Goal: Use online tool/utility: Use online tool/utility

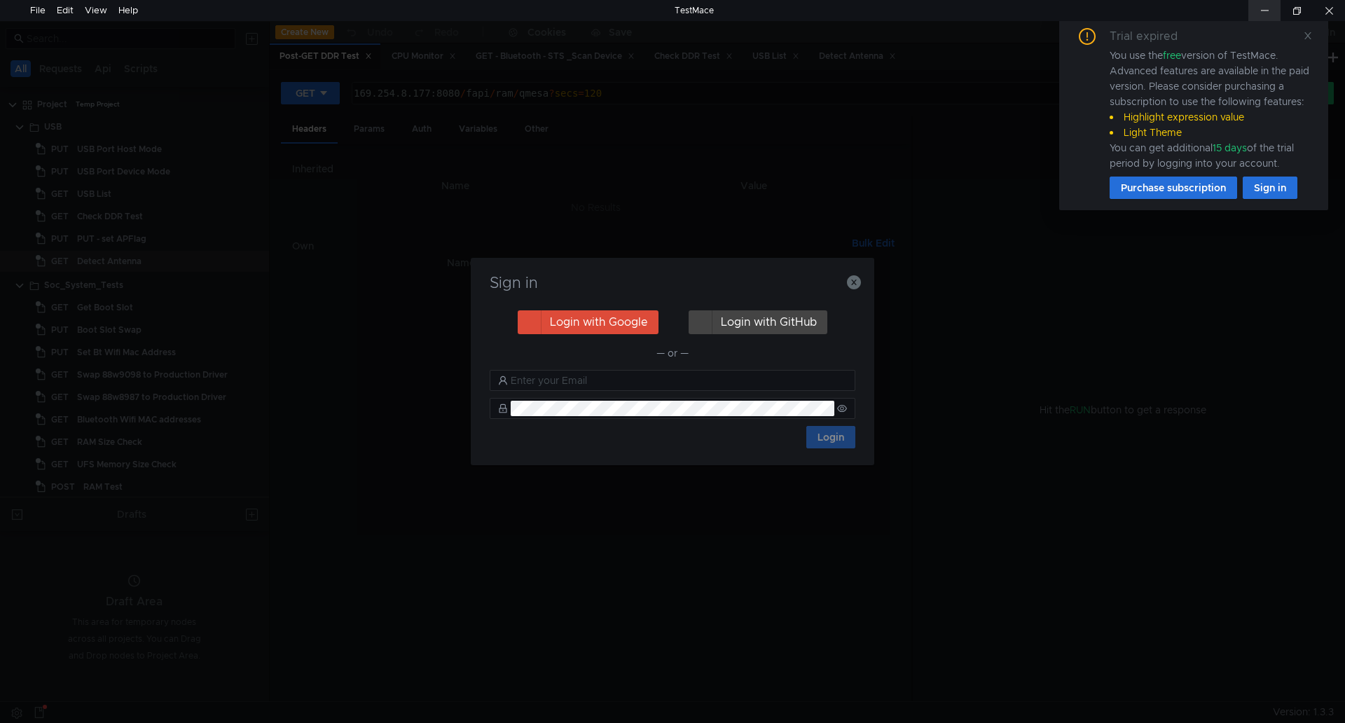
click at [1267, 4] on div at bounding box center [1264, 10] width 32 height 21
click at [858, 279] on icon "button" at bounding box center [854, 282] width 14 height 14
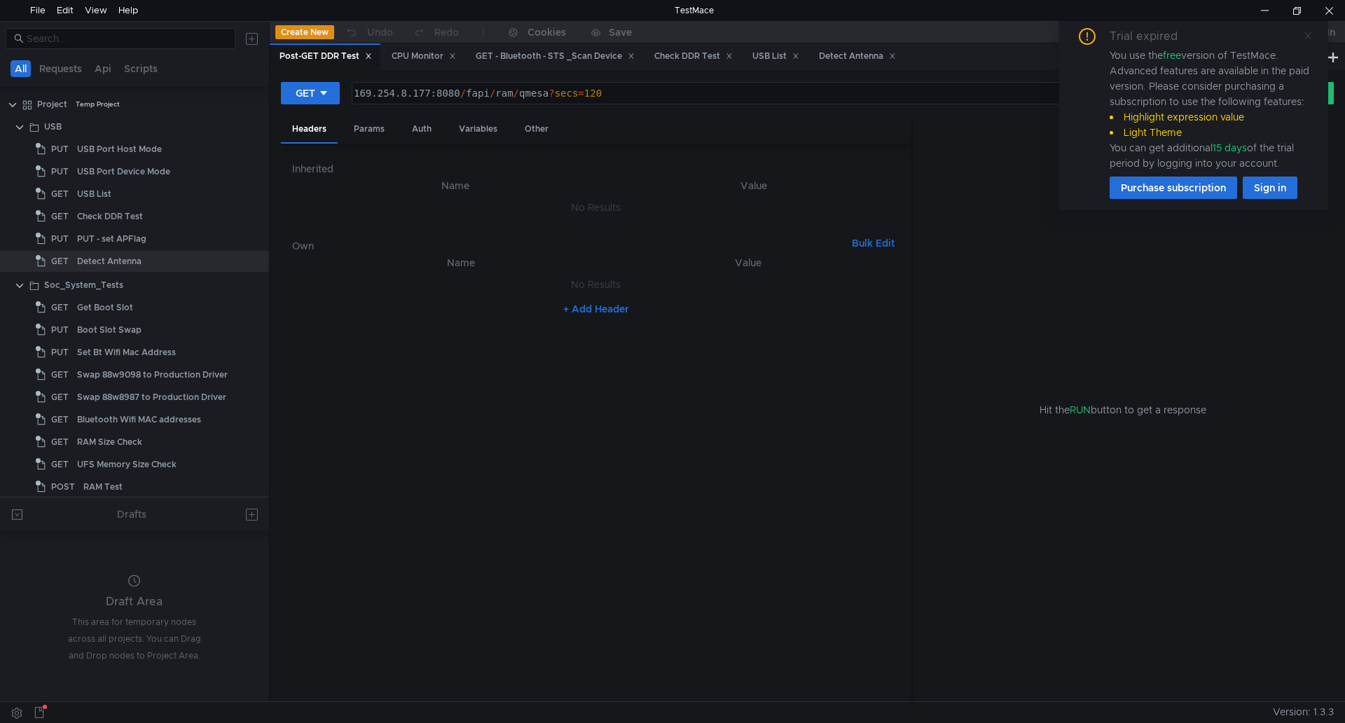
click at [1306, 37] on icon at bounding box center [1307, 35] width 7 height 7
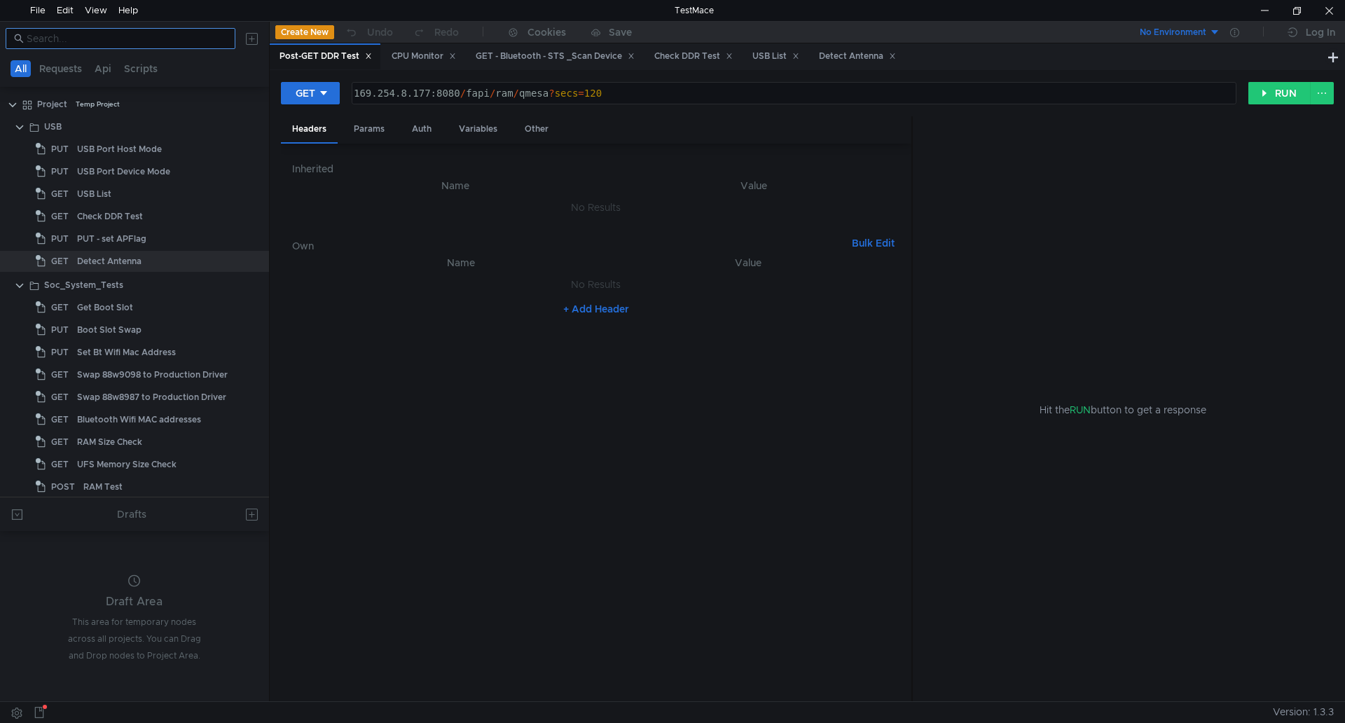
click at [123, 44] on input at bounding box center [127, 38] width 200 height 15
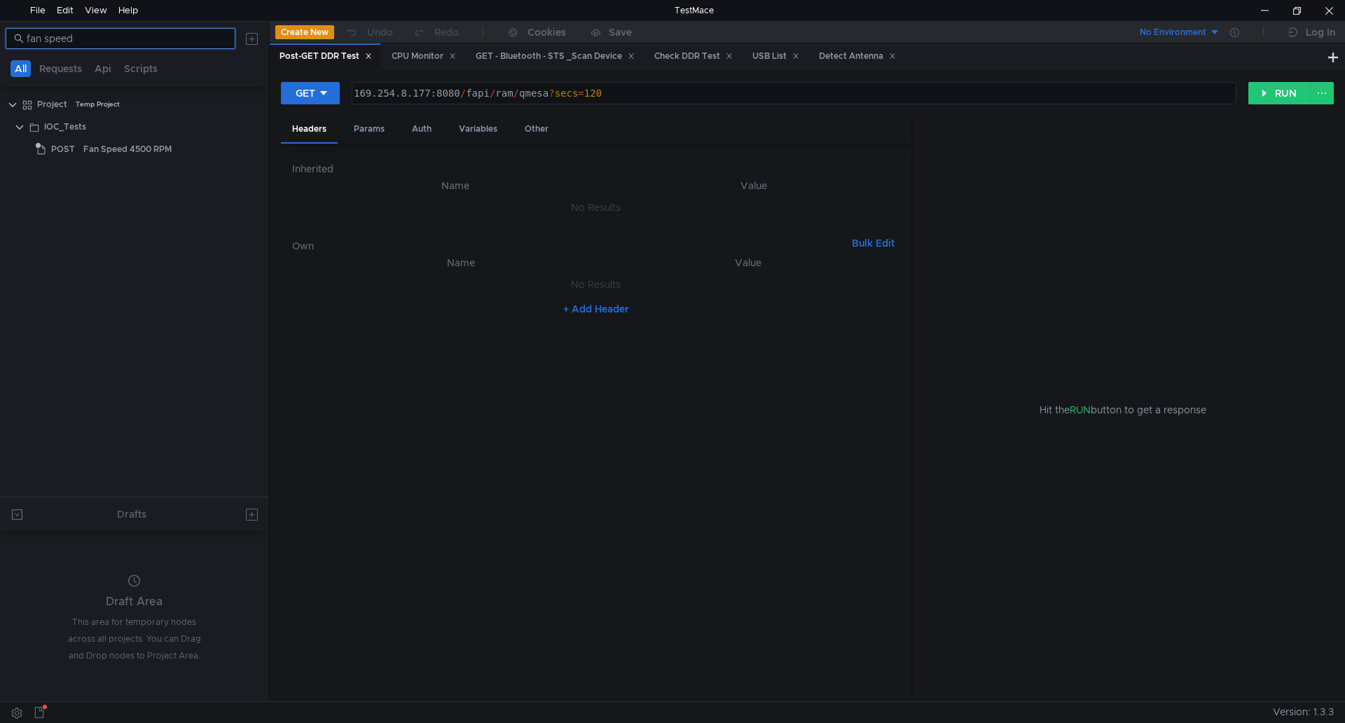
type input "fan speed"
click at [108, 146] on div "Fan Speed 4500 RPM" at bounding box center [127, 149] width 88 height 21
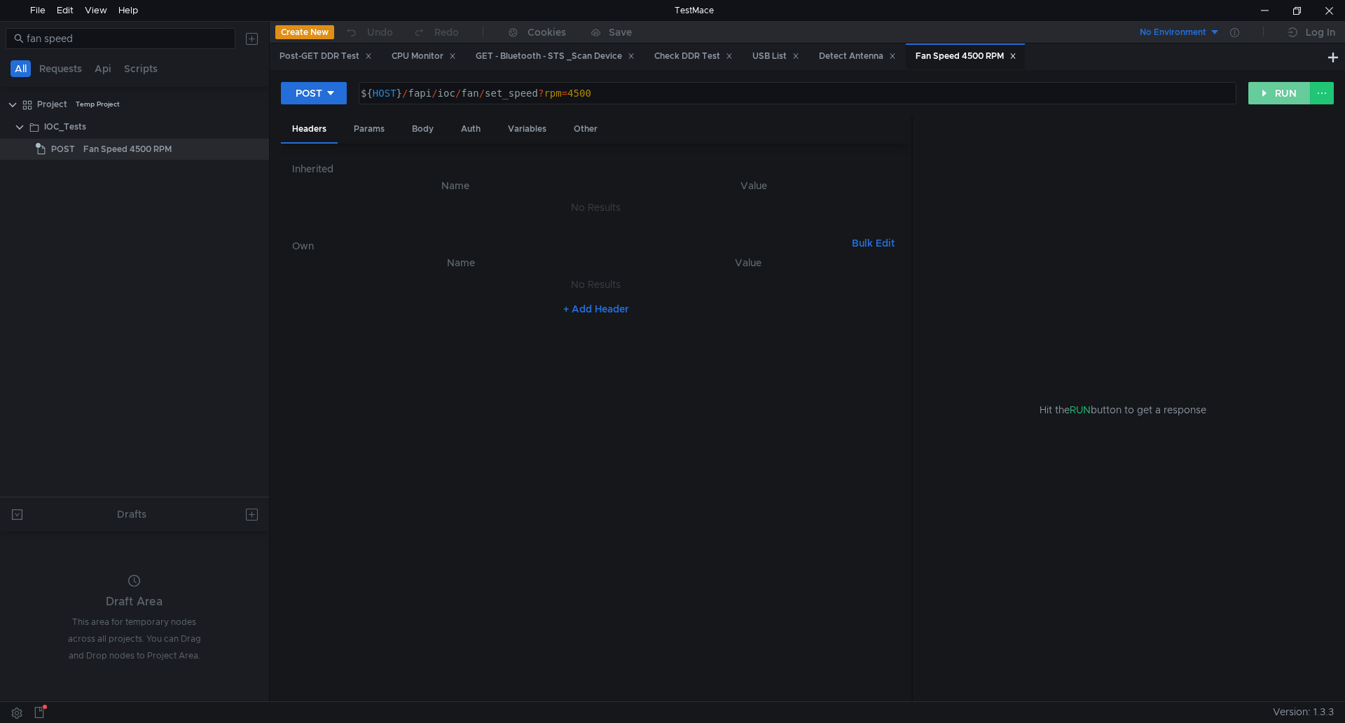
click at [1276, 101] on button "RUN" at bounding box center [1279, 93] width 62 height 22
click at [317, 95] on div "POST" at bounding box center [309, 92] width 27 height 15
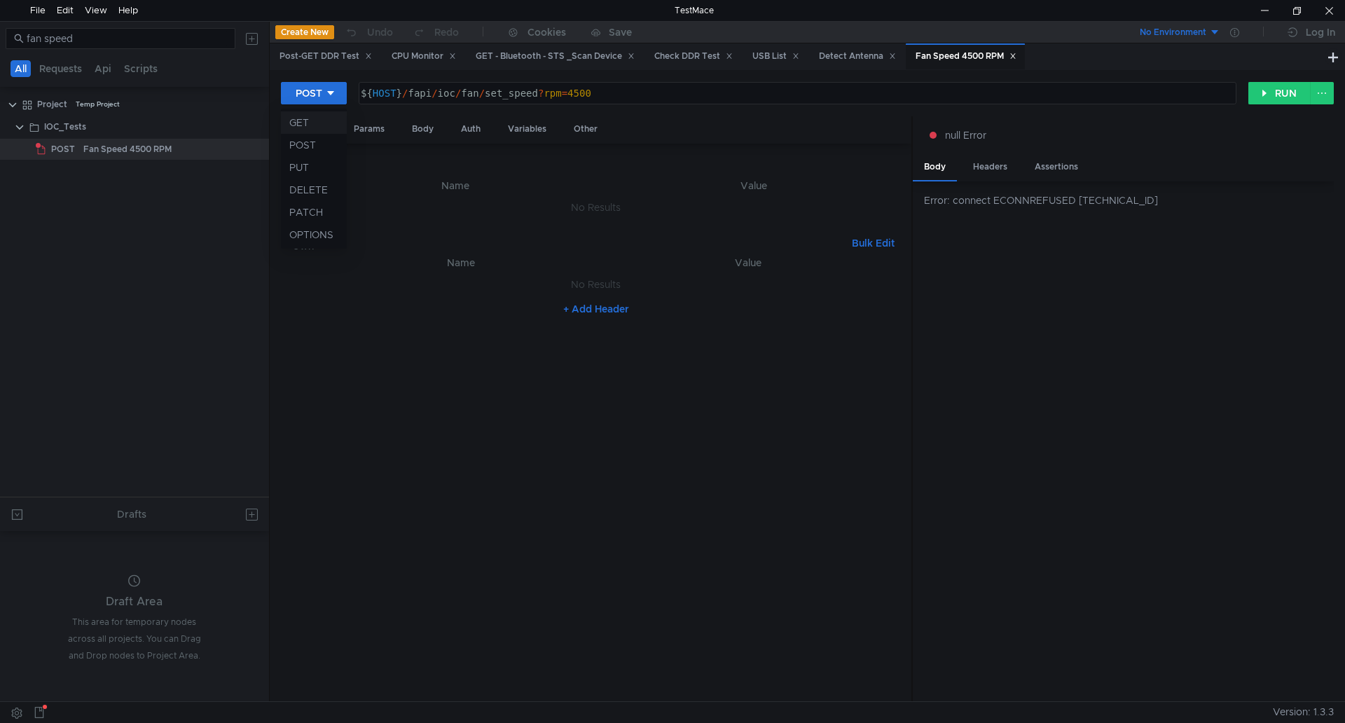
click at [317, 130] on li "GET" at bounding box center [314, 122] width 66 height 22
click at [1271, 96] on button "RUN" at bounding box center [1279, 93] width 62 height 22
click at [309, 94] on div "GET" at bounding box center [306, 92] width 20 height 15
click at [318, 142] on li "POST" at bounding box center [311, 145] width 61 height 22
click at [1281, 89] on button "RUN" at bounding box center [1279, 93] width 62 height 22
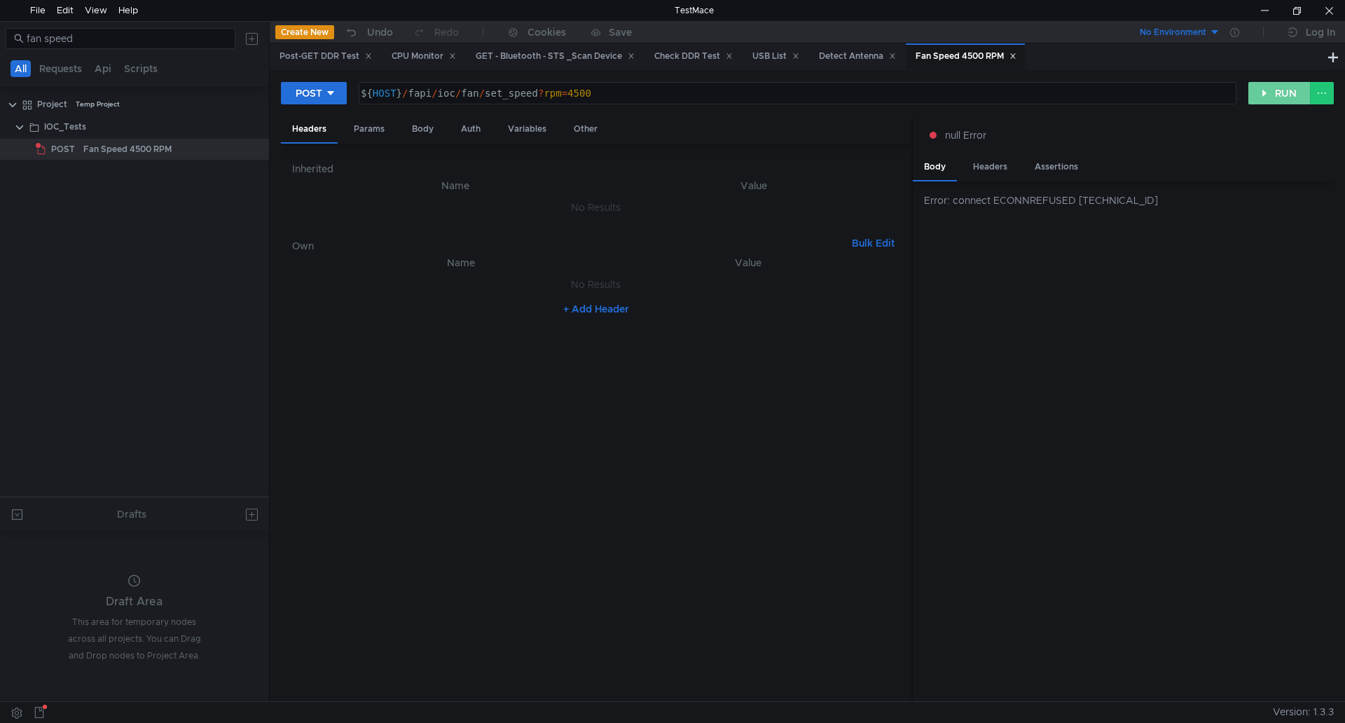
click at [1295, 101] on button "RUN" at bounding box center [1279, 93] width 62 height 22
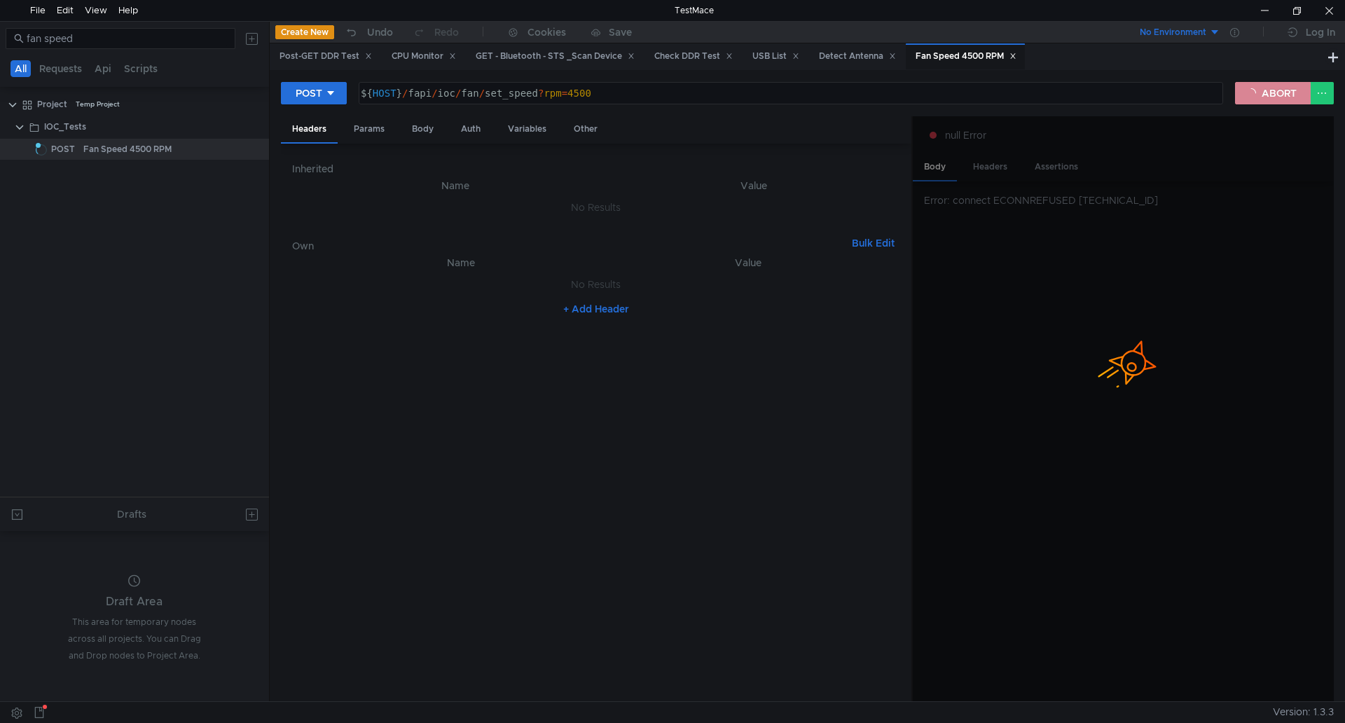
click at [1295, 101] on button "ABORT" at bounding box center [1273, 93] width 76 height 22
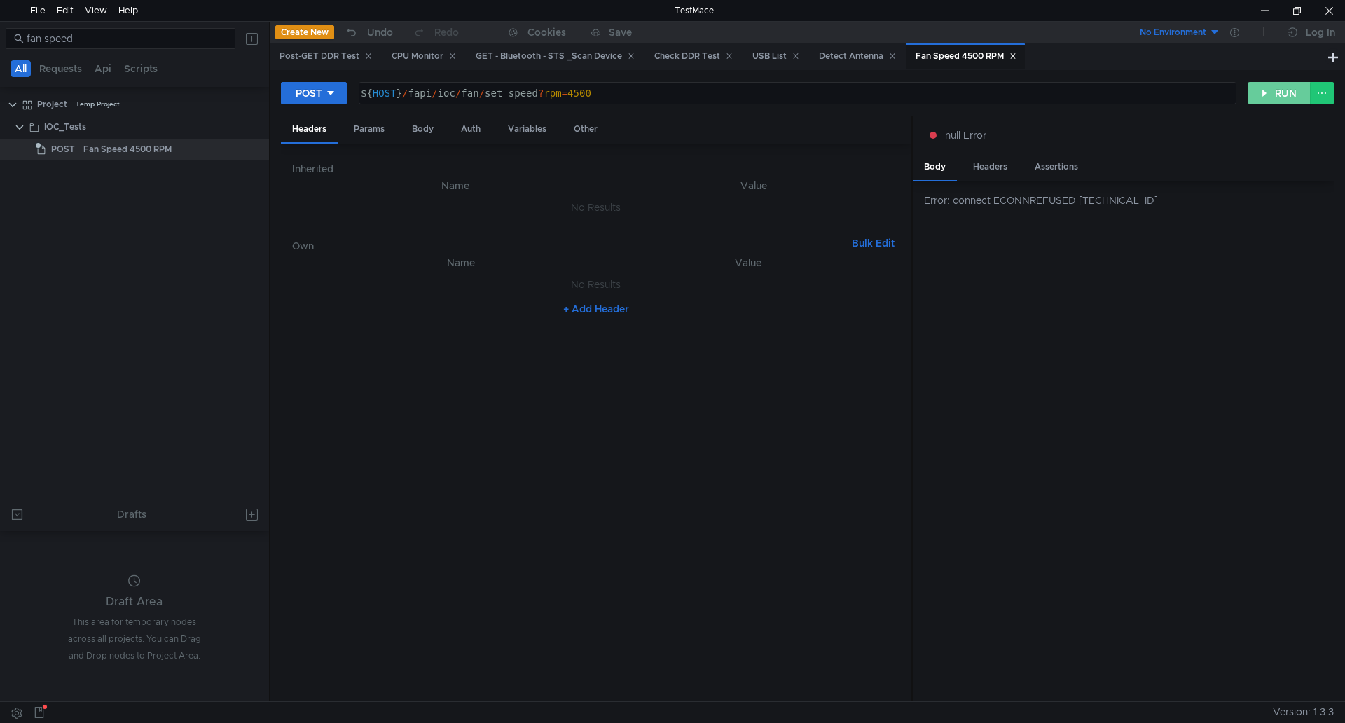
click at [1295, 101] on button "RUN" at bounding box center [1279, 93] width 62 height 22
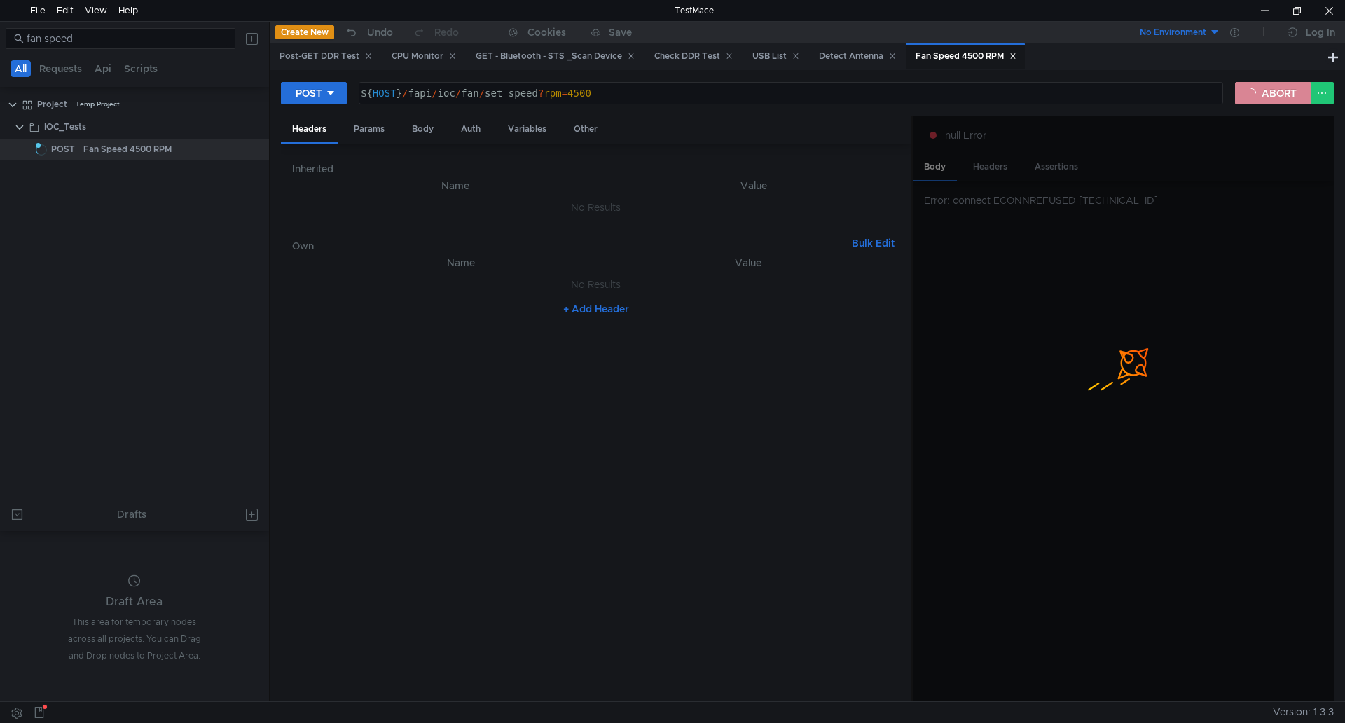
click at [1295, 101] on button "ABORT" at bounding box center [1273, 93] width 76 height 22
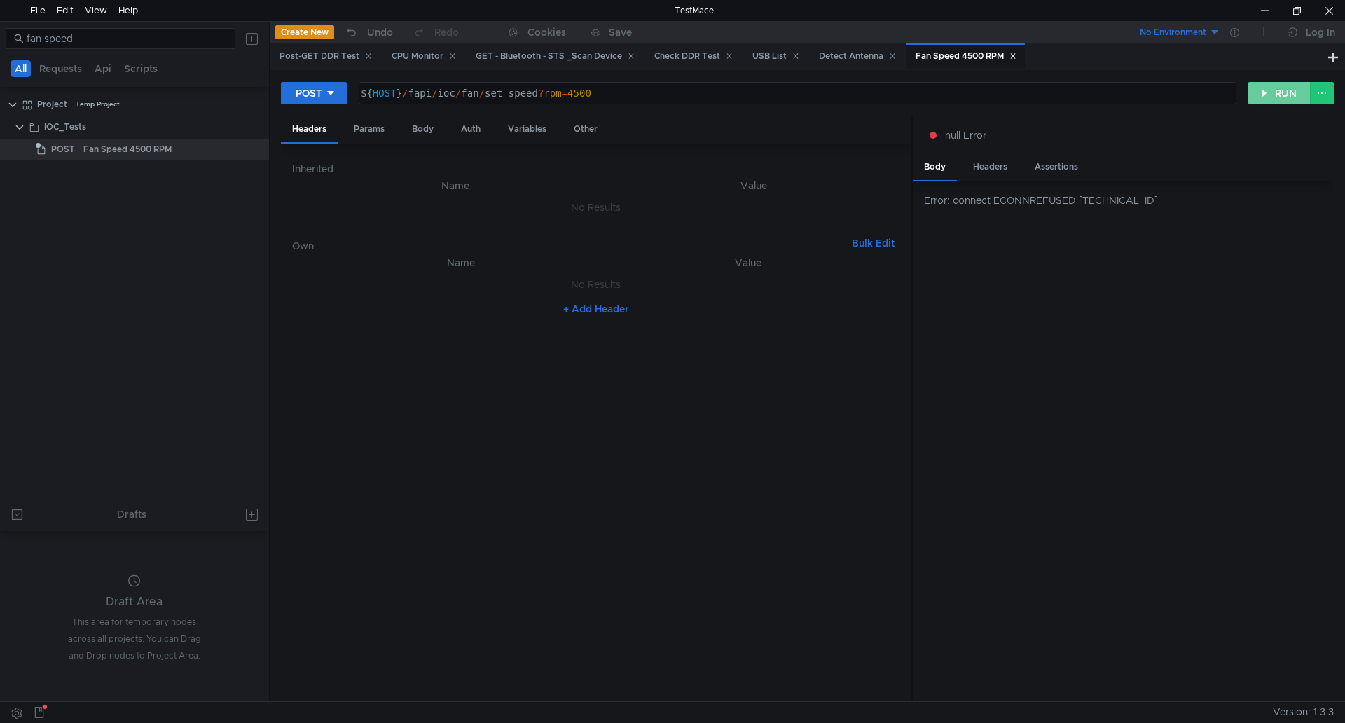
click at [1295, 101] on button "RUN" at bounding box center [1279, 93] width 62 height 22
click at [1320, 13] on div at bounding box center [1329, 10] width 32 height 21
